Goal: Task Accomplishment & Management: Manage account settings

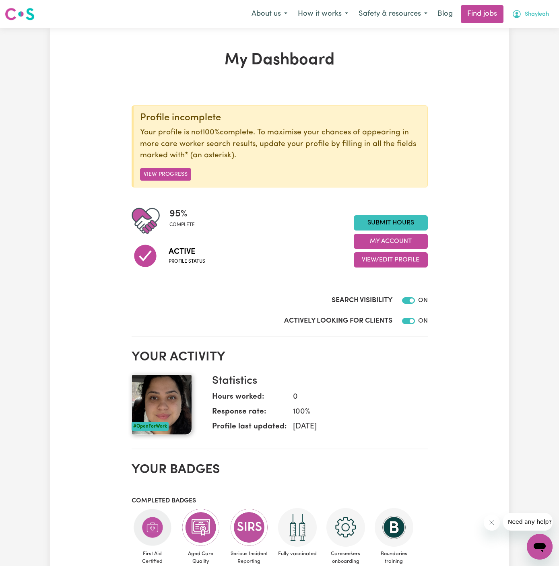
click at [537, 14] on span "Shayleah" at bounding box center [536, 14] width 24 height 9
click at [523, 29] on link "My Account" at bounding box center [522, 31] width 64 height 15
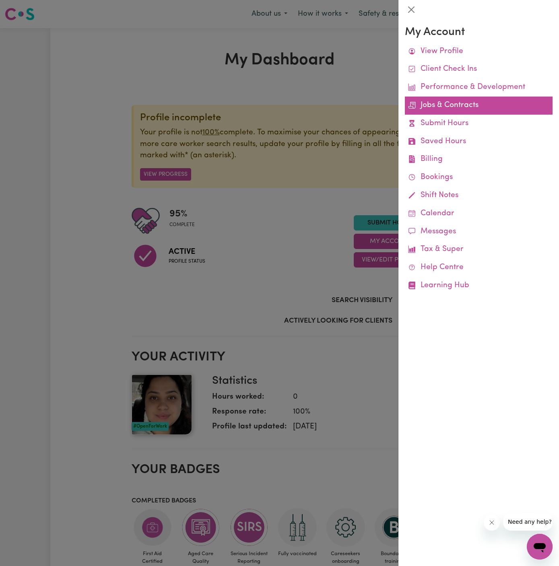
click at [462, 105] on link "Jobs & Contracts" at bounding box center [479, 106] width 148 height 18
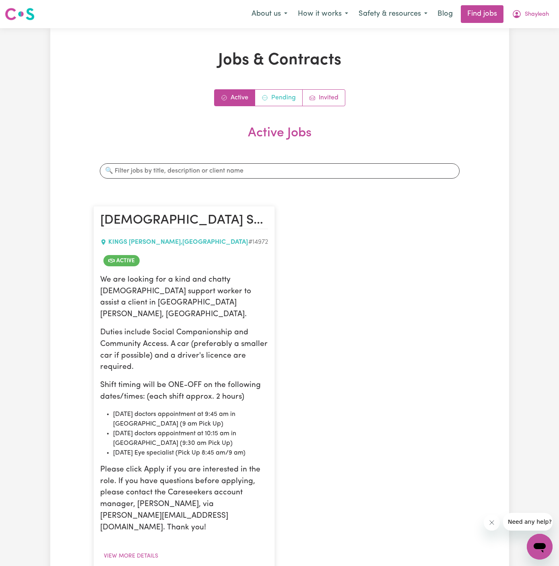
click at [291, 92] on link "Pending" at bounding box center [278, 98] width 47 height 16
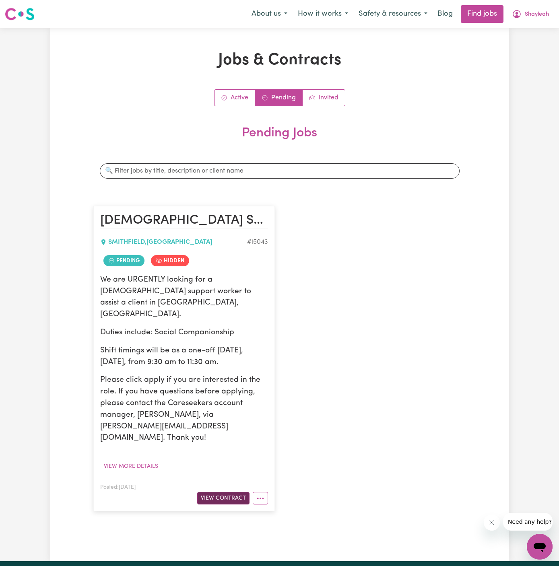
click at [227, 492] on button "View Contract" at bounding box center [223, 498] width 52 height 12
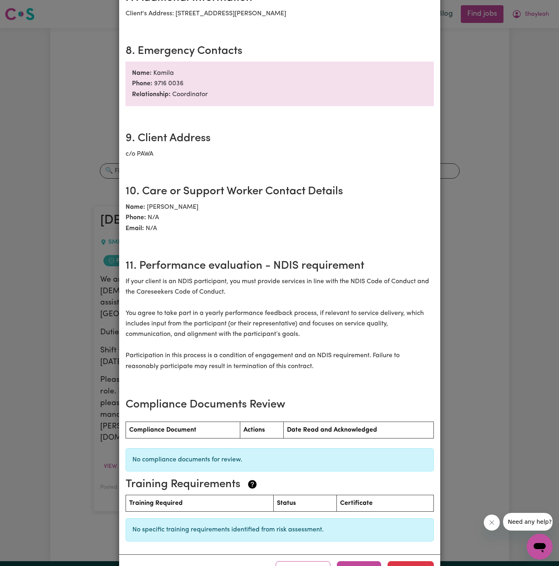
scroll to position [800, 0]
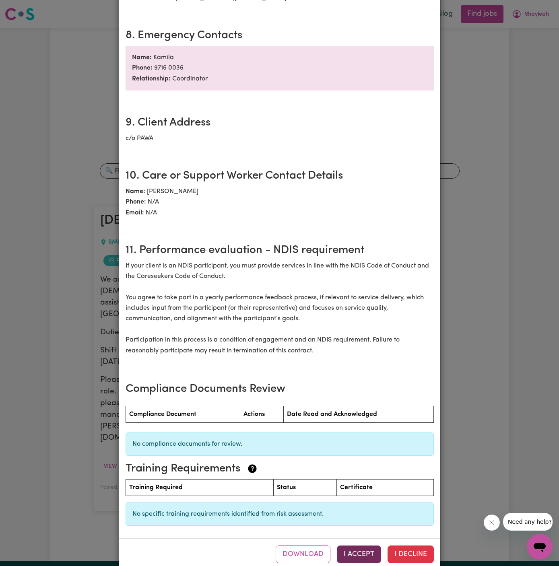
click at [363, 545] on button "I Accept" at bounding box center [359, 554] width 44 height 18
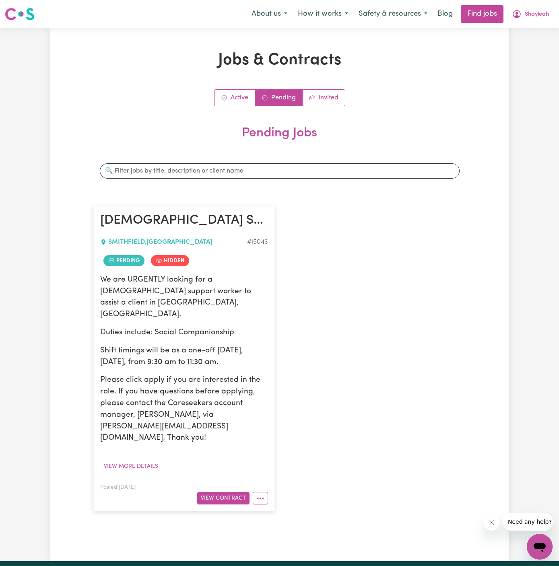
scroll to position [0, 0]
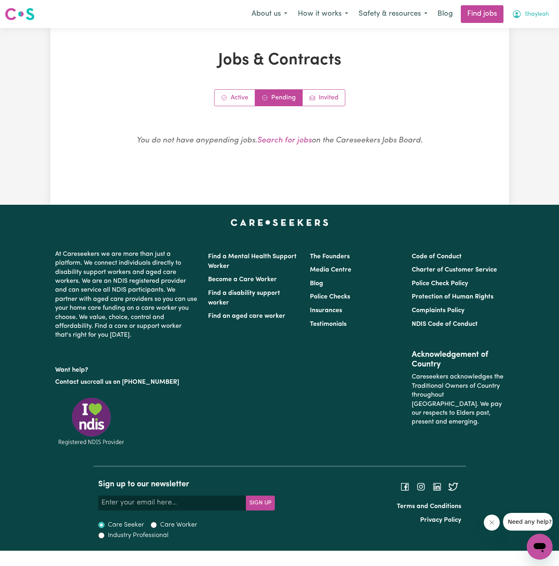
click at [536, 14] on span "Shayleah" at bounding box center [536, 14] width 24 height 9
click at [530, 23] on div "About us How it works Safety & resources Blog Find jobs Shayleah My Account My …" at bounding box center [400, 14] width 308 height 18
click at [533, 14] on span "Shayleah" at bounding box center [536, 14] width 24 height 9
click at [509, 63] on link "Logout" at bounding box center [522, 61] width 64 height 15
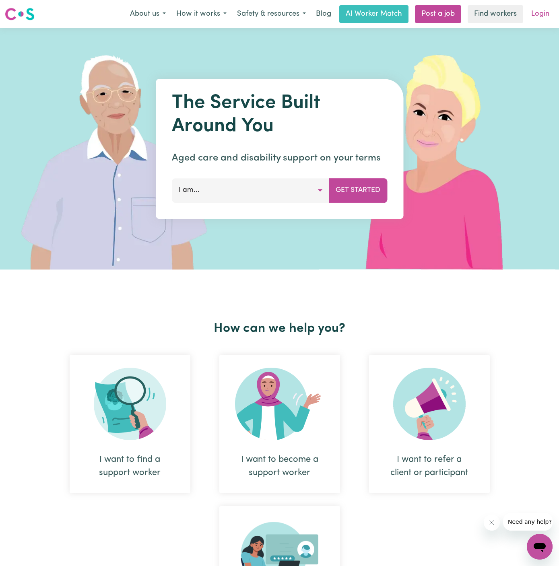
click at [542, 13] on link "Login" at bounding box center [540, 14] width 28 height 18
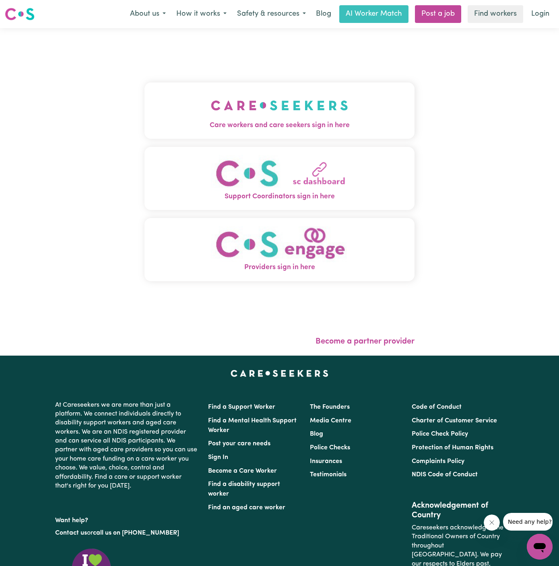
click at [302, 114] on img "Care workers and care seekers sign in here" at bounding box center [279, 105] width 137 height 30
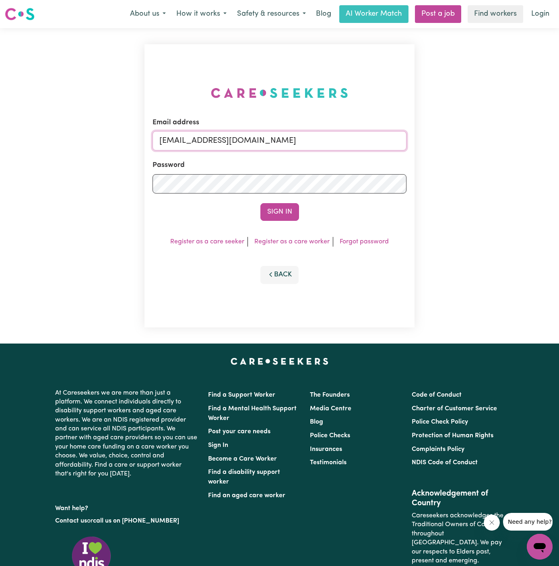
drag, startPoint x: 202, startPoint y: 141, endPoint x: 518, endPoint y: 136, distance: 316.5
click at [518, 136] on div "Email address [EMAIL_ADDRESS][DOMAIN_NAME] Password Sign In Register as a care …" at bounding box center [279, 185] width 559 height 315
paste input "[EMAIL_ADDRESS]"
type input "[EMAIL_ADDRESS][DOMAIN_NAME]"
click at [260, 203] on button "Sign In" at bounding box center [279, 212] width 39 height 18
